Goal: Find specific page/section: Find specific page/section

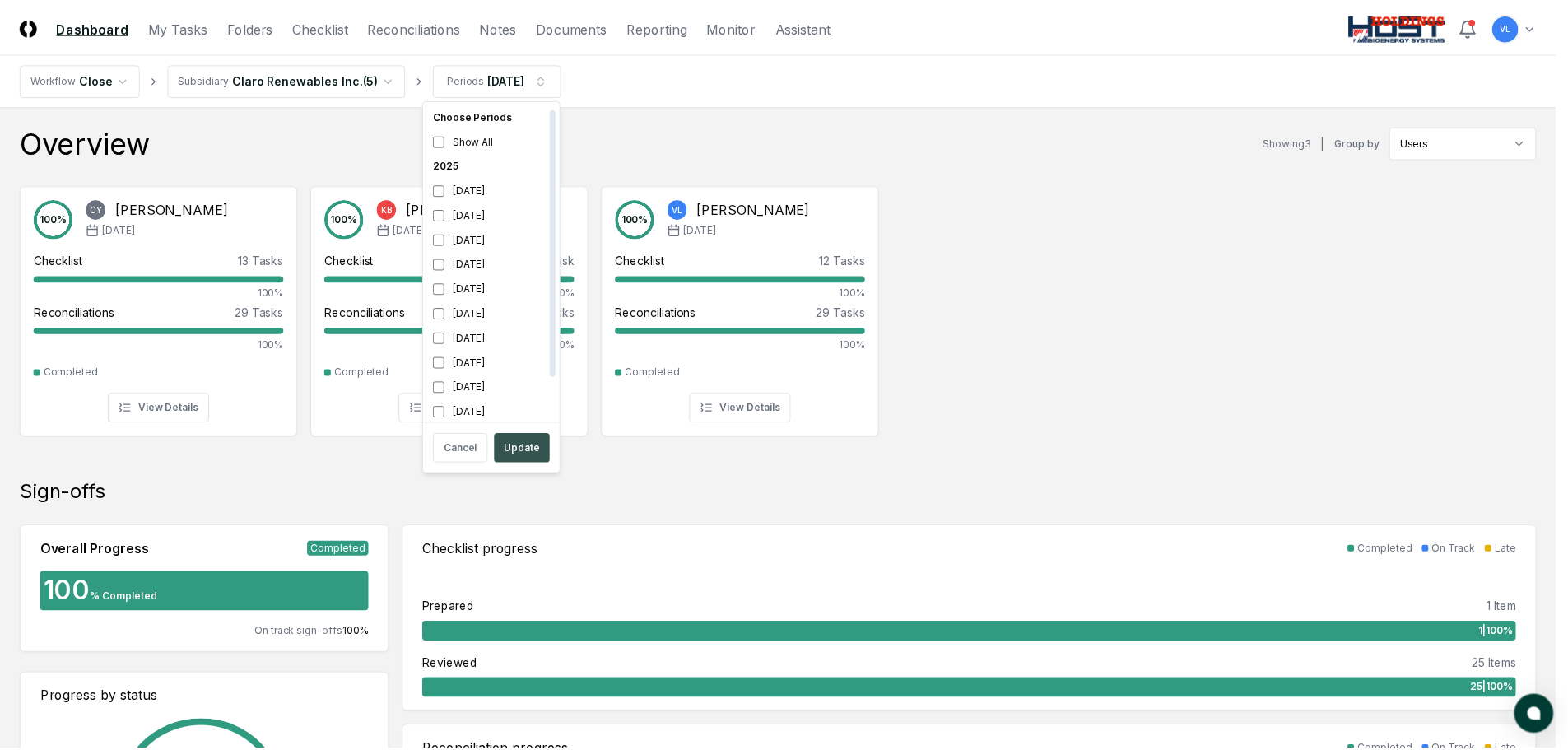
scroll to position [5, 0]
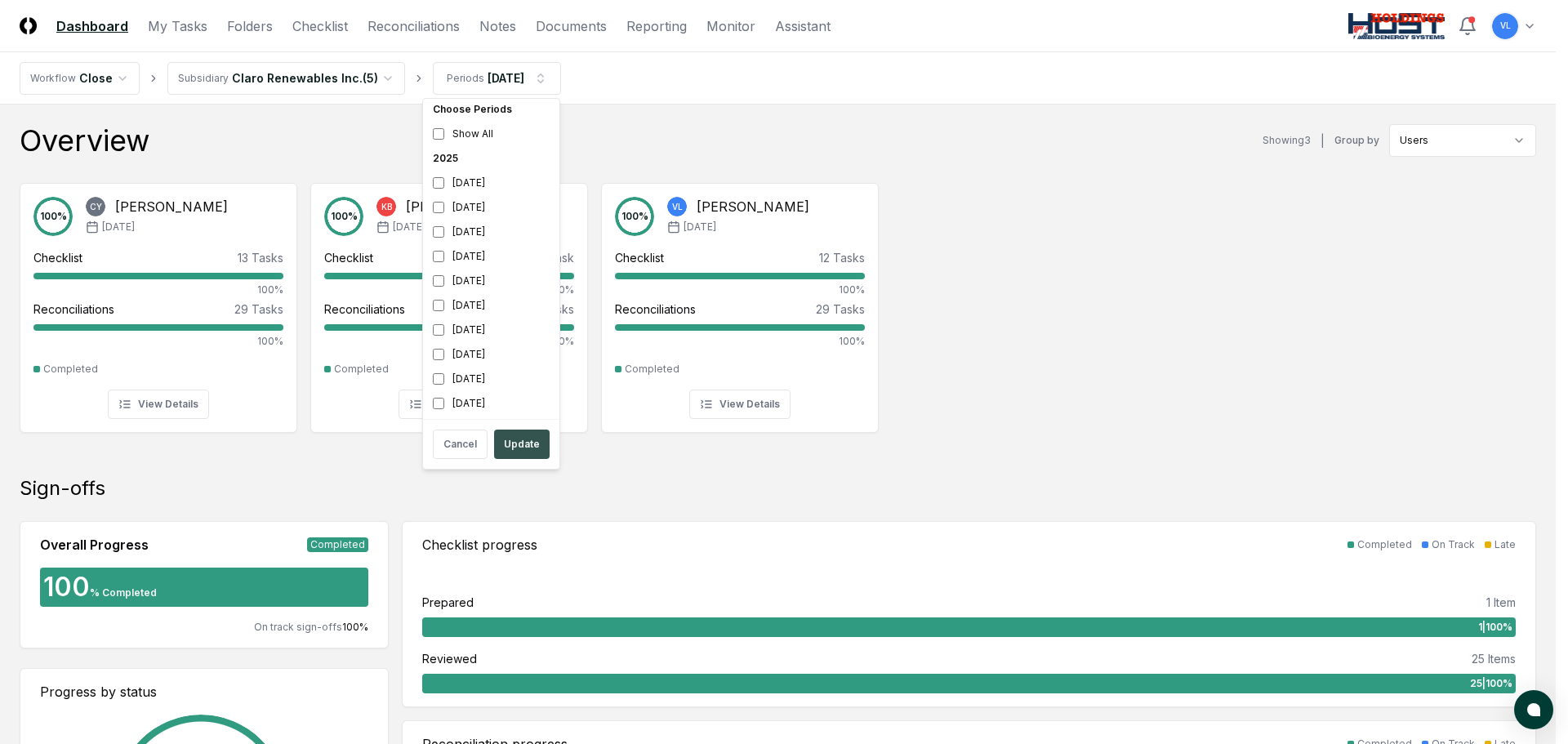
click at [522, 449] on button "Update" at bounding box center [521, 444] width 55 height 29
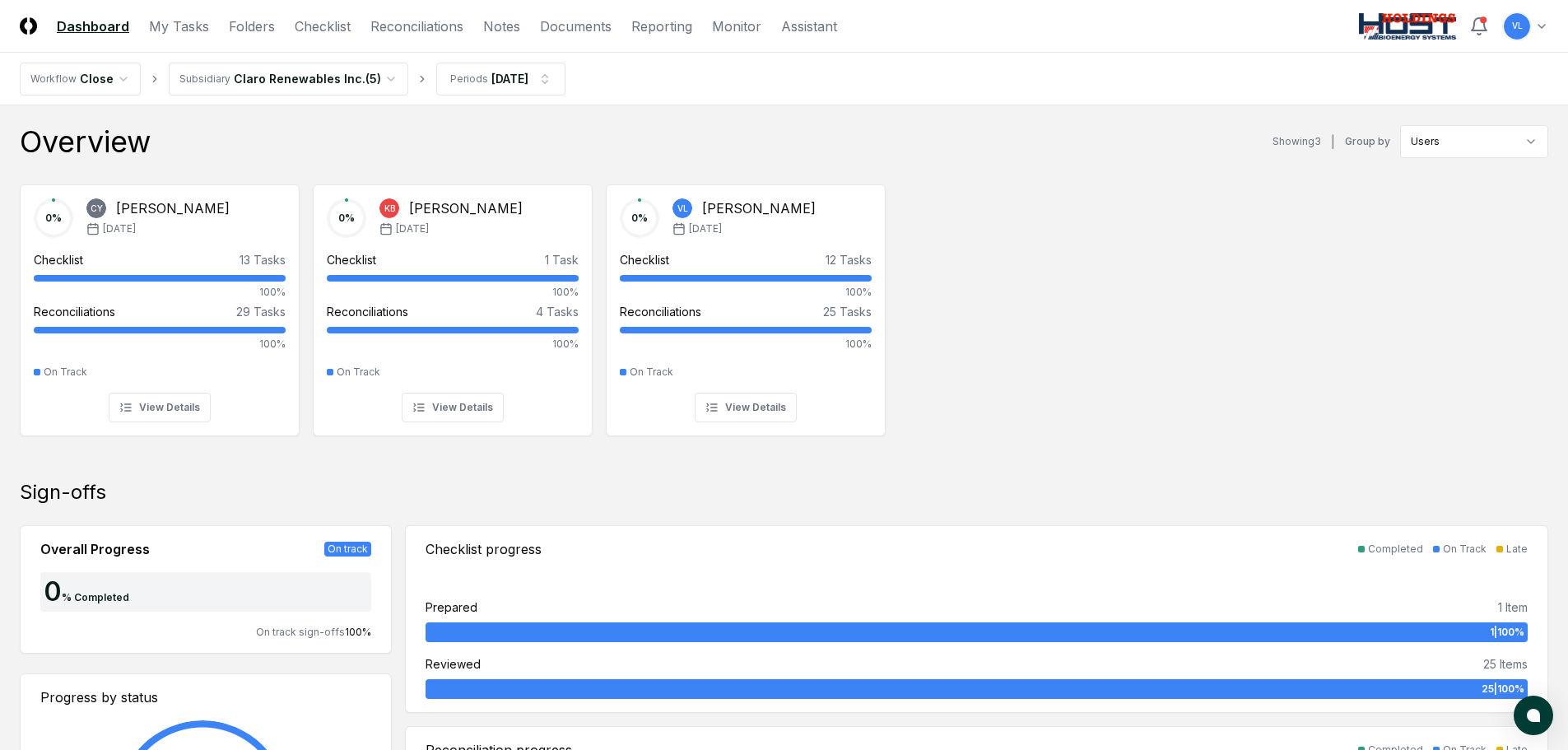
drag, startPoint x: 424, startPoint y: 26, endPoint x: 442, endPoint y: 38, distance: 21.6
click at [424, 26] on link "Reconciliations" at bounding box center [417, 26] width 93 height 20
